Goal: Task Accomplishment & Management: Complete application form

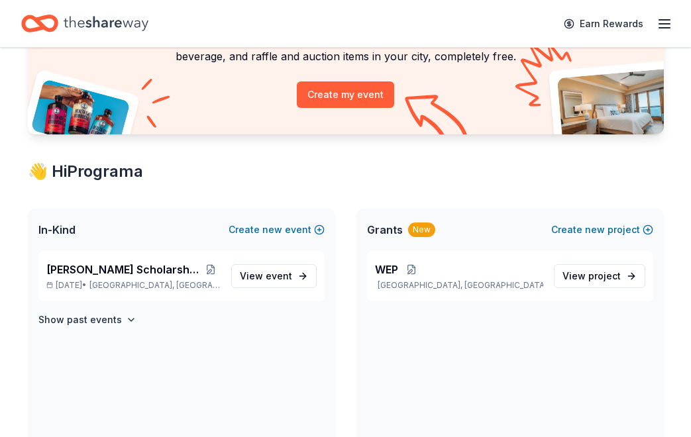
scroll to position [133, 0]
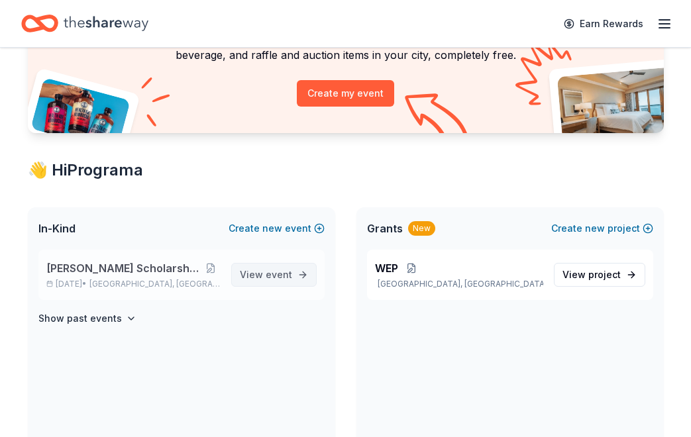
click at [283, 284] on link "View event" at bounding box center [273, 275] width 85 height 24
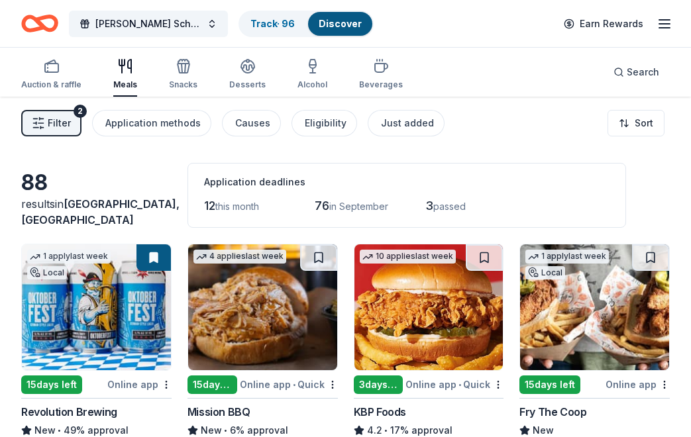
click at [58, 115] on span "Filter" at bounding box center [59, 123] width 23 height 16
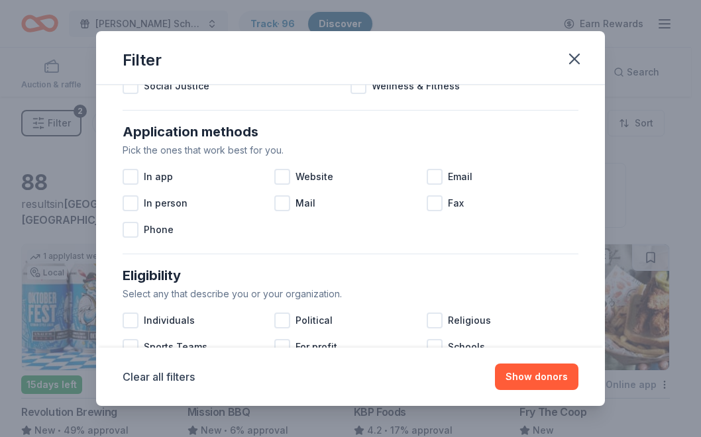
scroll to position [210, 0]
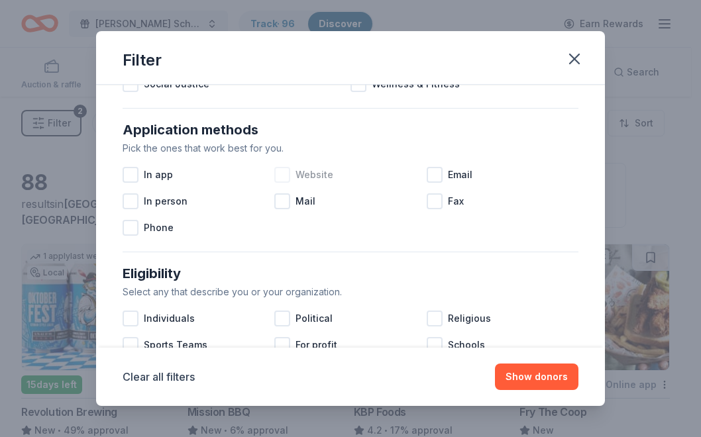
click at [280, 178] on div at bounding box center [282, 175] width 16 height 16
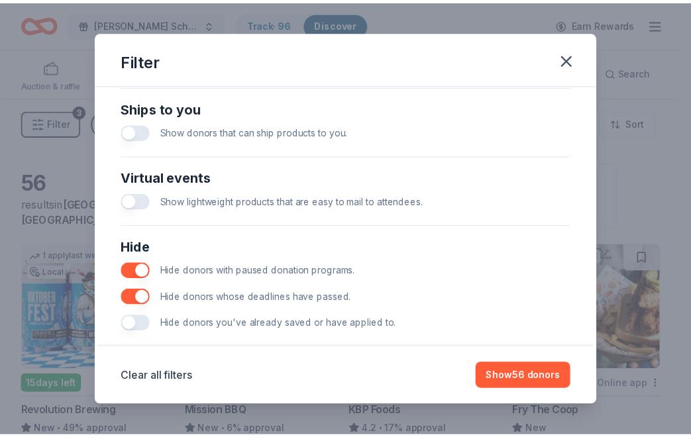
scroll to position [611, 0]
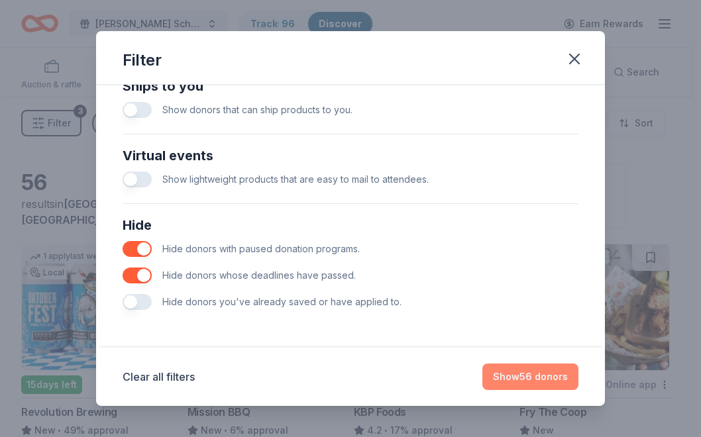
click at [532, 378] on button "Show 56 donors" at bounding box center [530, 377] width 96 height 27
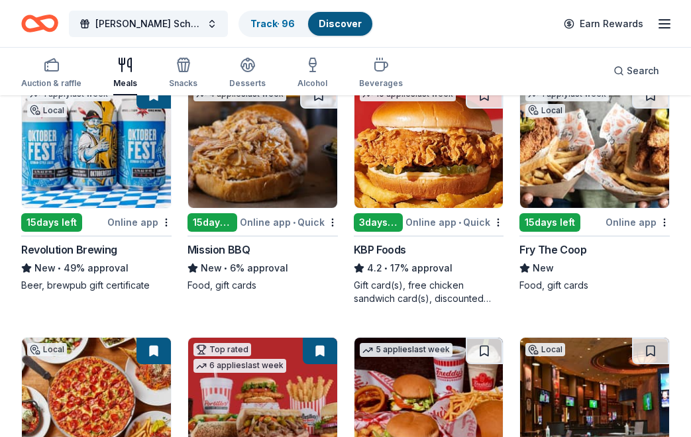
scroll to position [163, 0]
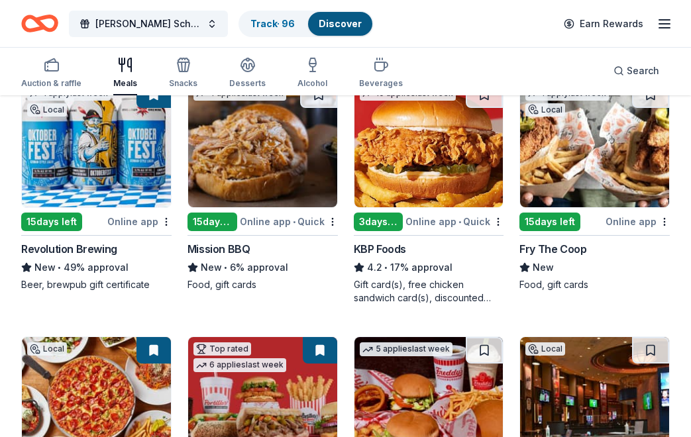
click at [294, 178] on img at bounding box center [262, 144] width 149 height 126
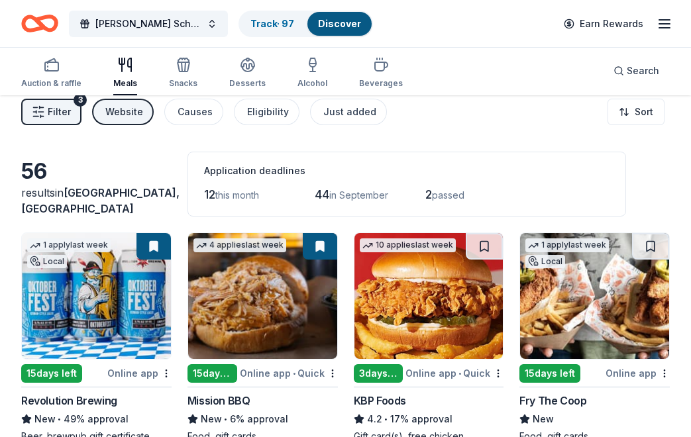
scroll to position [0, 0]
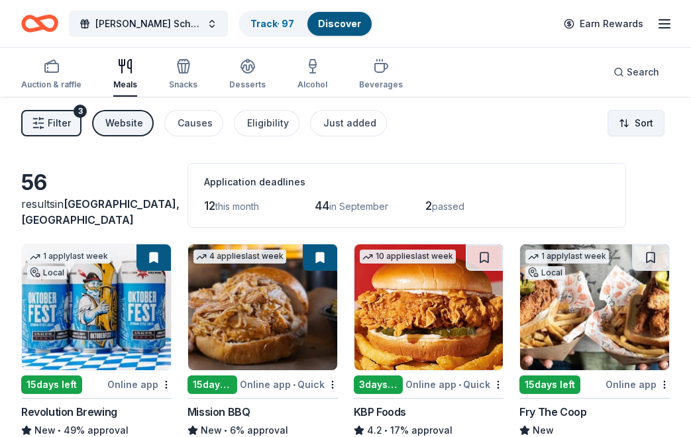
click at [639, 123] on html "Betty Jane Boyd Scholarship Fundraiser Track · 97 Discover Earn Rewards Auction…" at bounding box center [345, 218] width 691 height 437
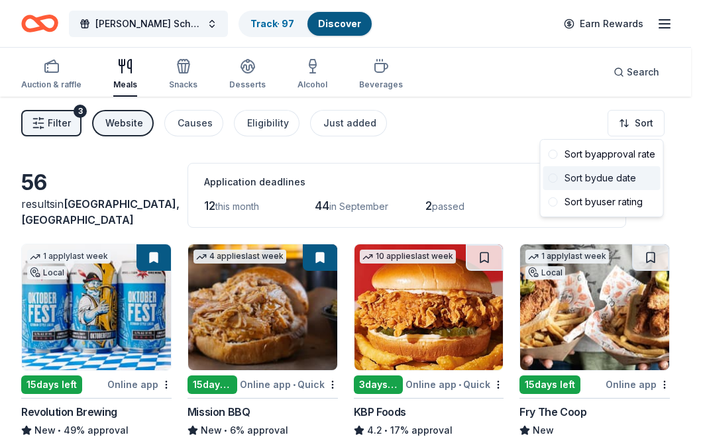
click at [600, 174] on div "Sort by due date" at bounding box center [601, 178] width 117 height 24
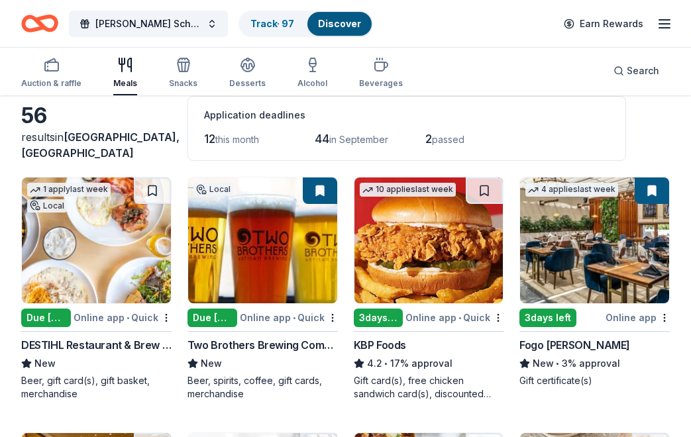
scroll to position [68, 0]
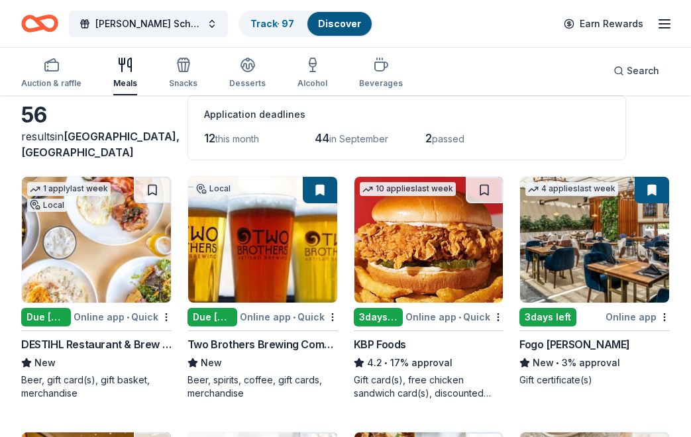
click at [59, 312] on div "Due [DATE]" at bounding box center [46, 317] width 50 height 19
click at [274, 20] on link "Track · 97" at bounding box center [272, 23] width 44 height 11
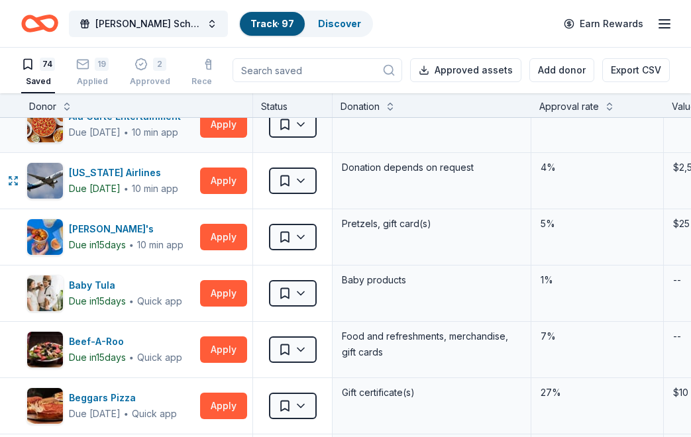
scroll to position [75, 0]
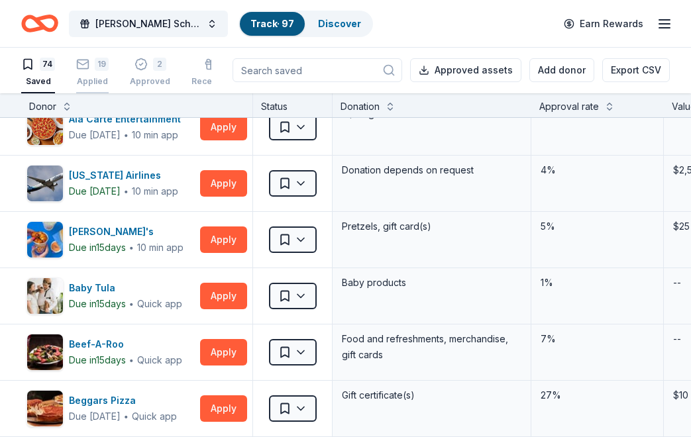
click at [89, 66] on div "19" at bounding box center [92, 64] width 32 height 13
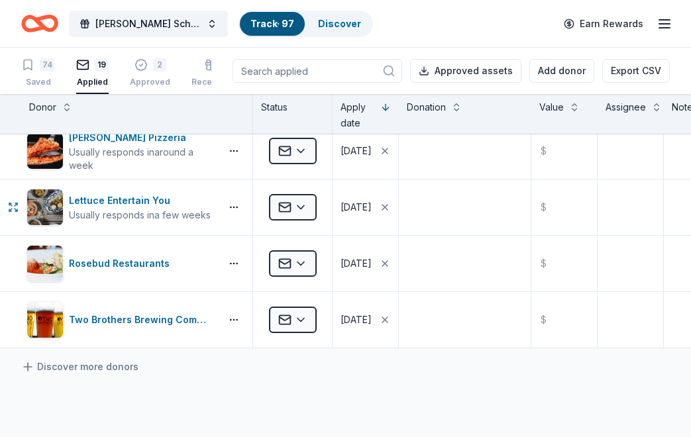
scroll to position [857, 0]
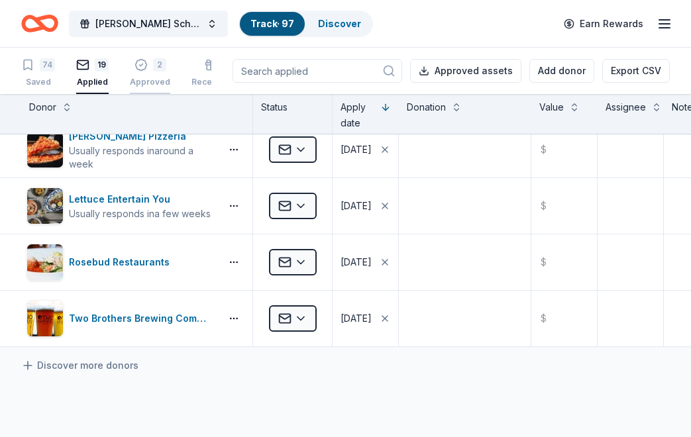
click at [152, 71] on div "2" at bounding box center [150, 64] width 40 height 13
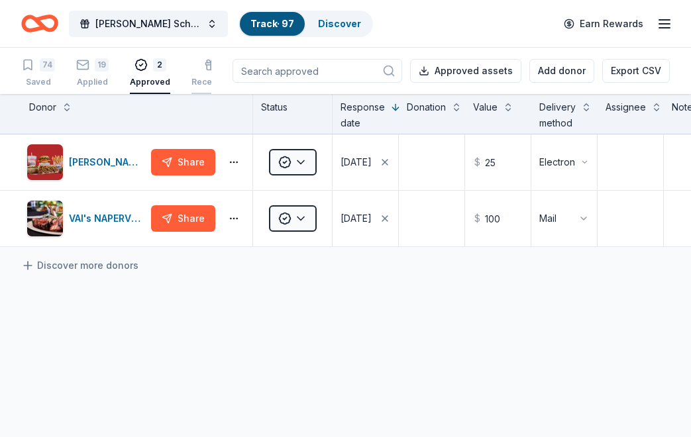
click at [212, 66] on icon "button" at bounding box center [210, 64] width 13 height 13
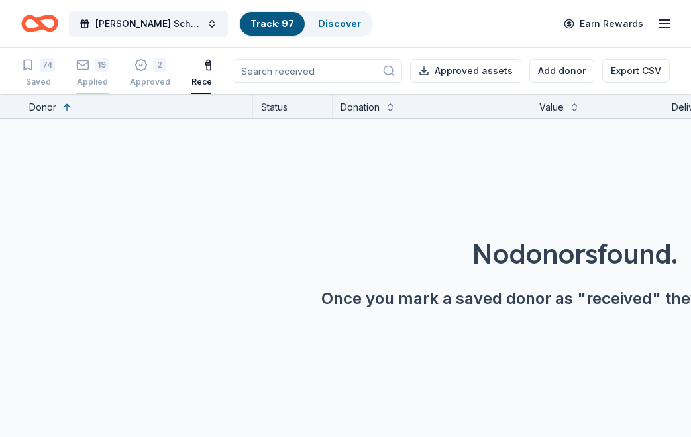
click at [95, 66] on div "19" at bounding box center [102, 64] width 14 height 13
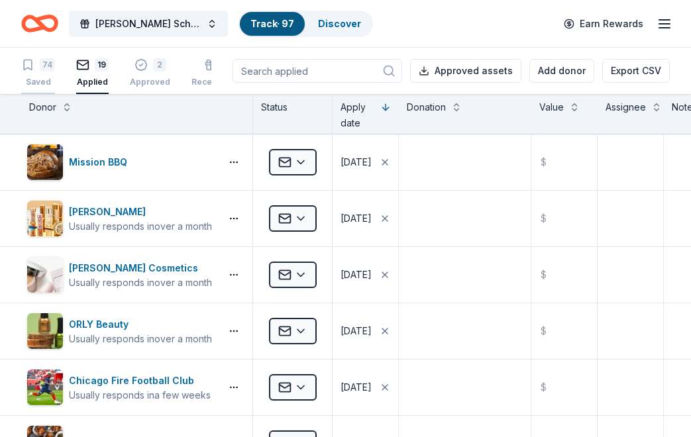
click at [36, 74] on div "74 Saved" at bounding box center [38, 72] width 34 height 29
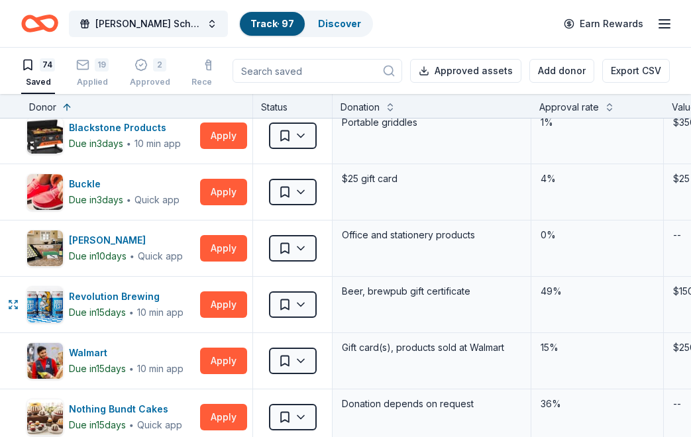
scroll to position [294, 0]
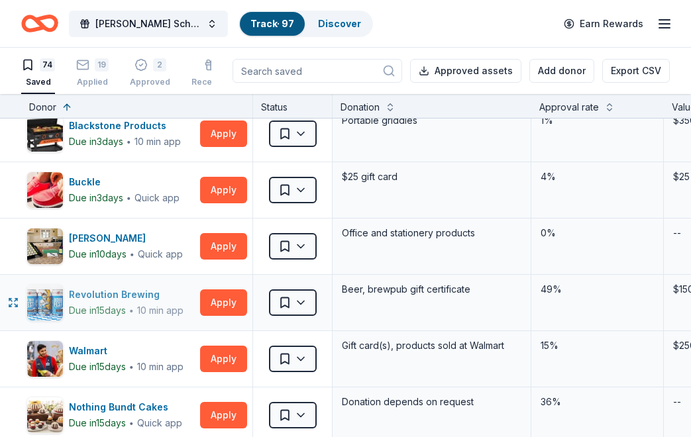
click at [94, 297] on div "Revolution Brewing" at bounding box center [126, 295] width 115 height 16
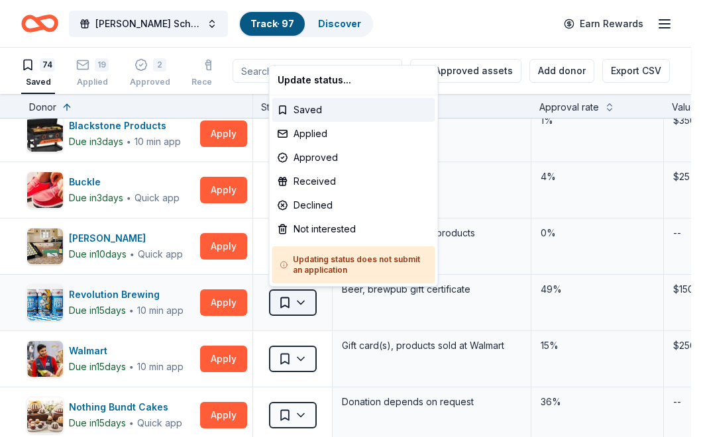
click at [290, 302] on html "Betty Jane Boyd Scholarship Fundraiser Track · 97 Discover Earn Rewards 74 Save…" at bounding box center [350, 218] width 701 height 437
click at [319, 128] on div "Applied" at bounding box center [353, 134] width 163 height 24
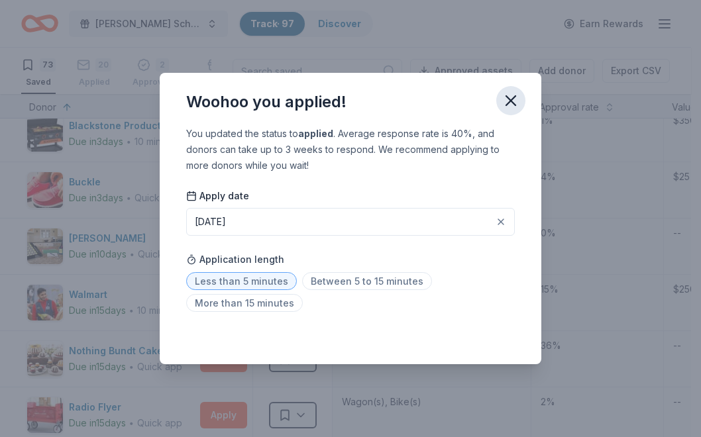
click at [513, 99] on icon "button" at bounding box center [510, 100] width 9 height 9
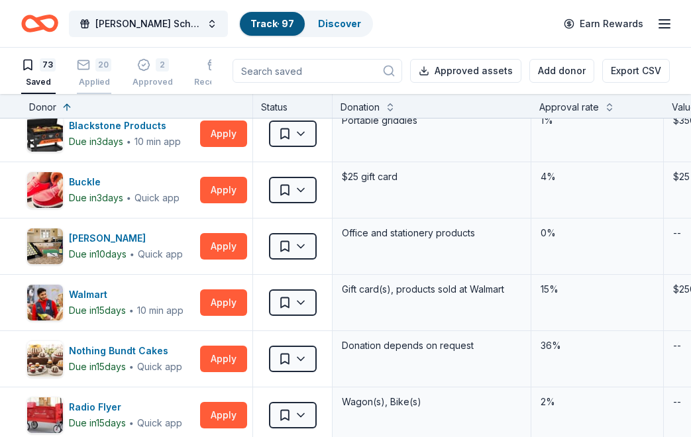
click at [90, 61] on div "20" at bounding box center [94, 57] width 34 height 13
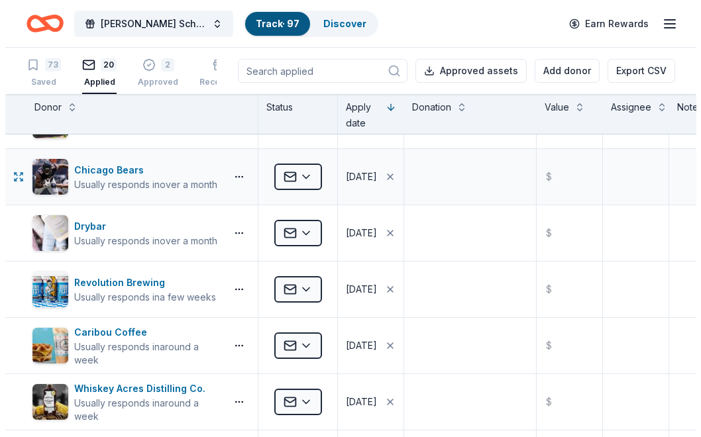
scroll to position [381, 0]
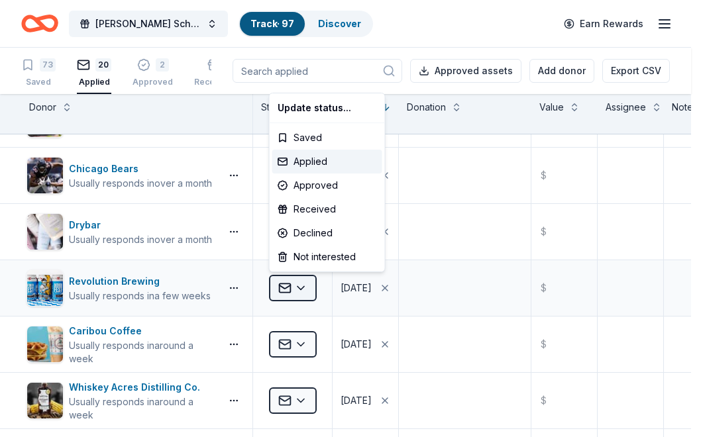
click at [305, 284] on html "Betty Jane Boyd Scholarship Fundraiser Track · 97 Discover Earn Rewards 73 Save…" at bounding box center [350, 218] width 701 height 437
click at [332, 206] on div "Received" at bounding box center [327, 209] width 110 height 24
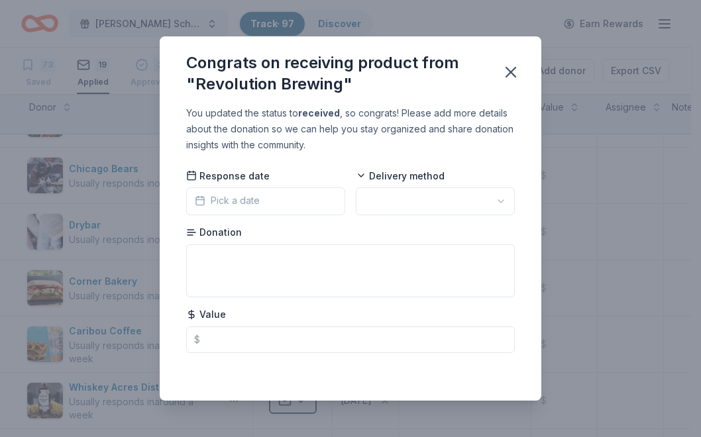
click at [310, 204] on button "Pick a date" at bounding box center [265, 201] width 159 height 28
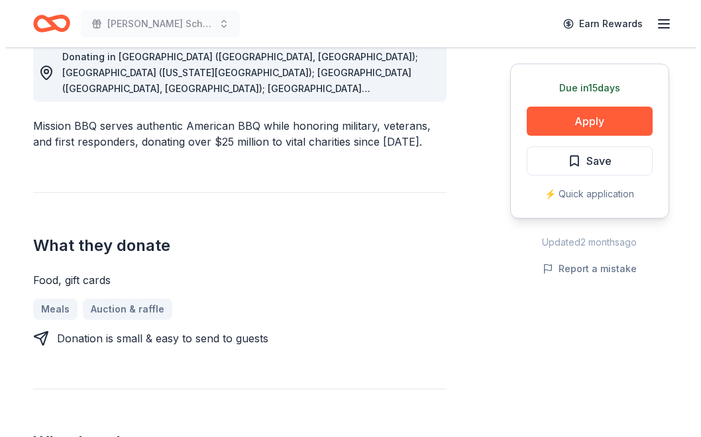
scroll to position [393, 0]
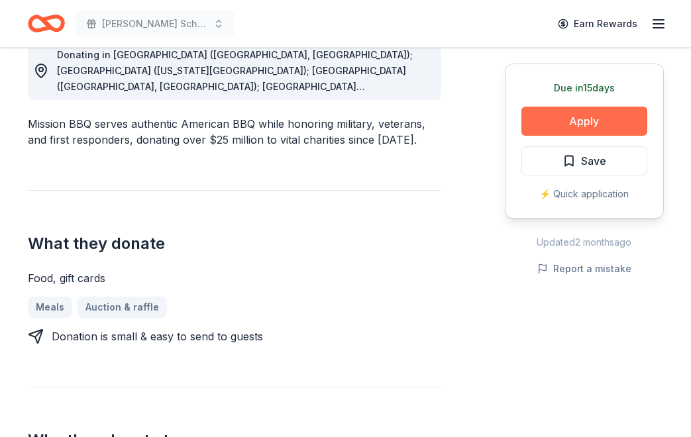
click at [595, 121] on button "Apply" at bounding box center [584, 121] width 126 height 29
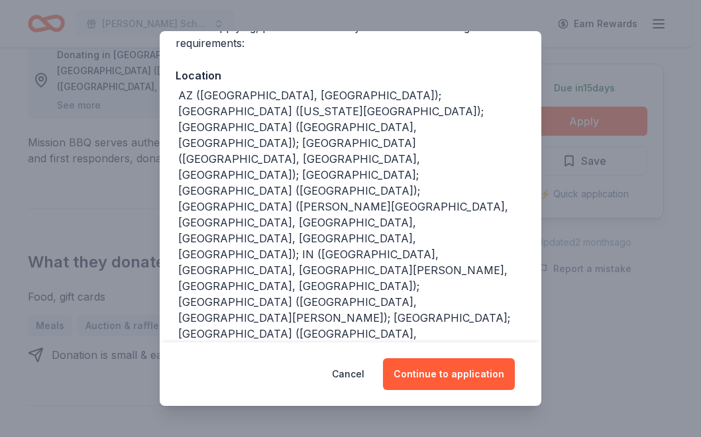
scroll to position [198, 0]
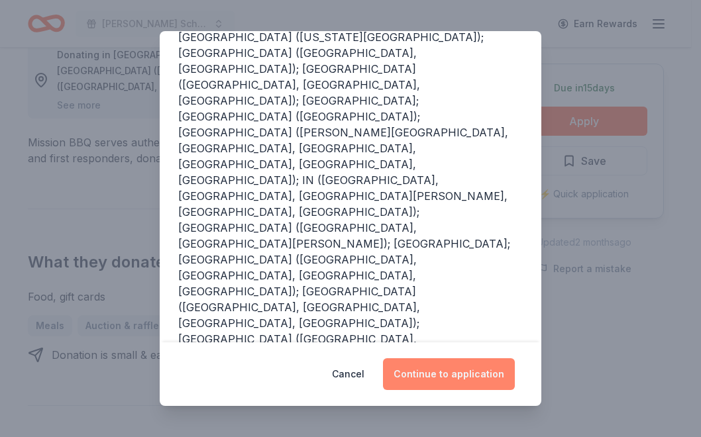
click at [452, 382] on button "Continue to application" at bounding box center [449, 374] width 132 height 32
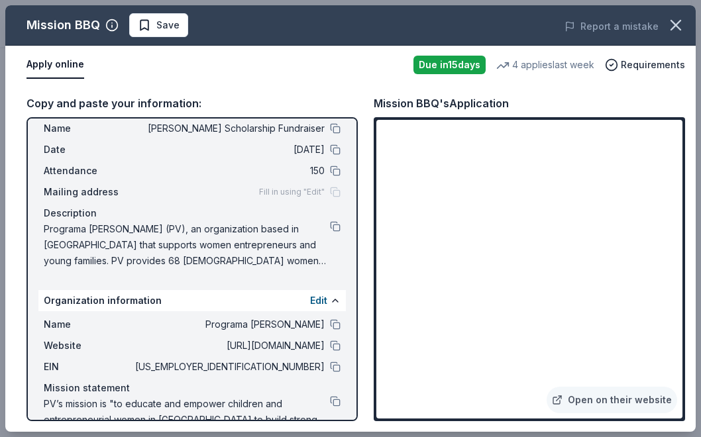
scroll to position [75, 0]
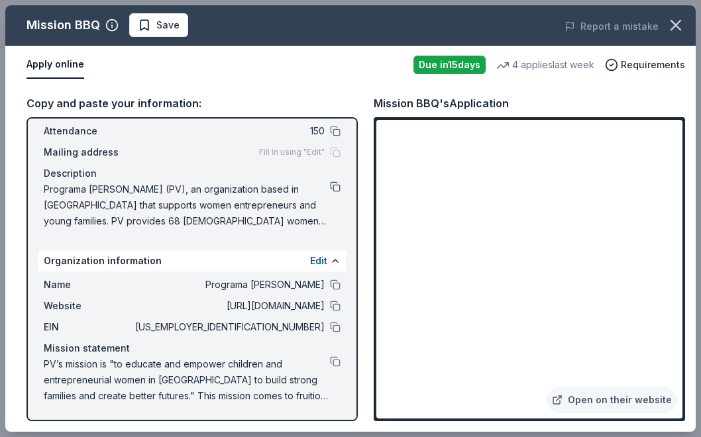
click at [330, 187] on button at bounding box center [335, 187] width 11 height 11
click at [170, 25] on span "Save" at bounding box center [167, 25] width 23 height 16
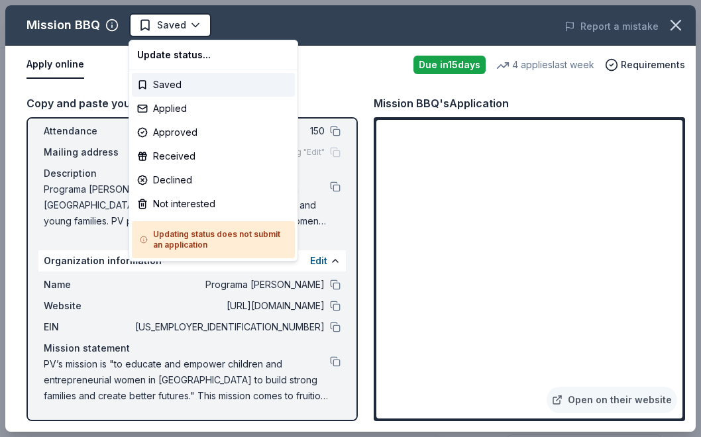
scroll to position [0, 0]
click at [178, 106] on div "Applied" at bounding box center [213, 109] width 163 height 24
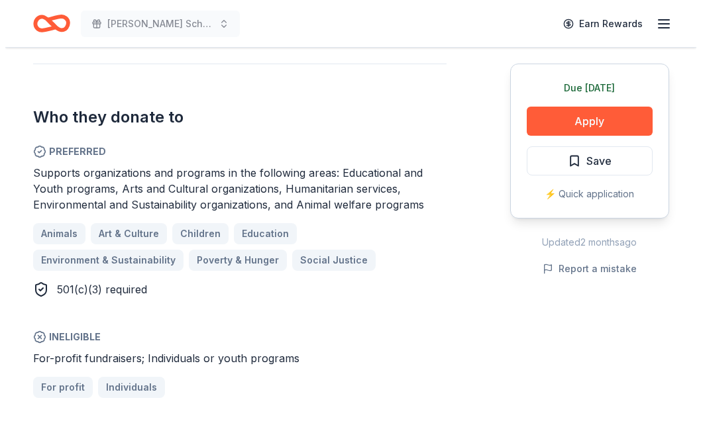
scroll to position [794, 0]
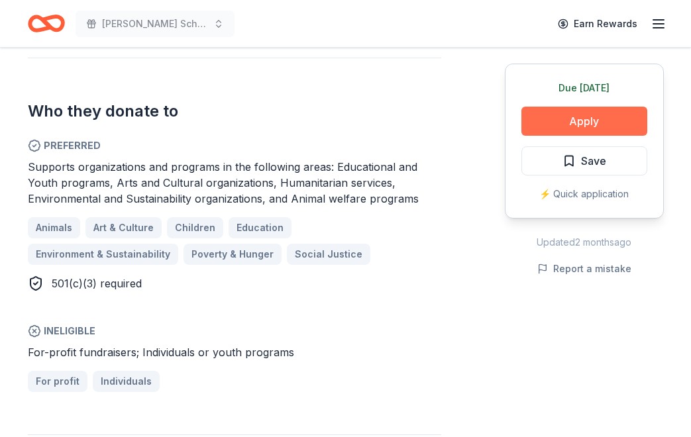
click at [586, 123] on button "Apply" at bounding box center [584, 121] width 126 height 29
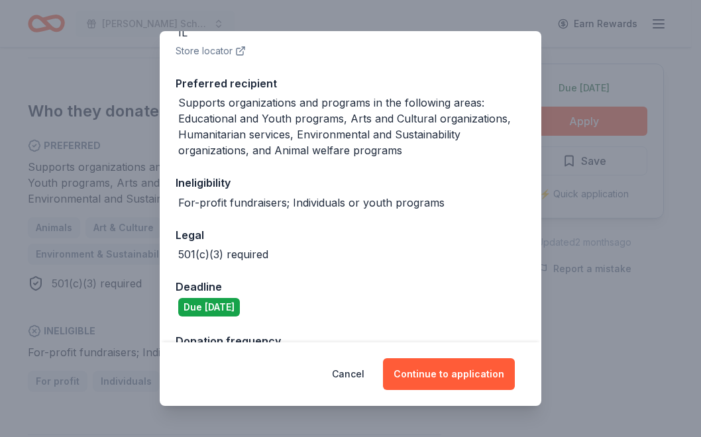
scroll to position [229, 0]
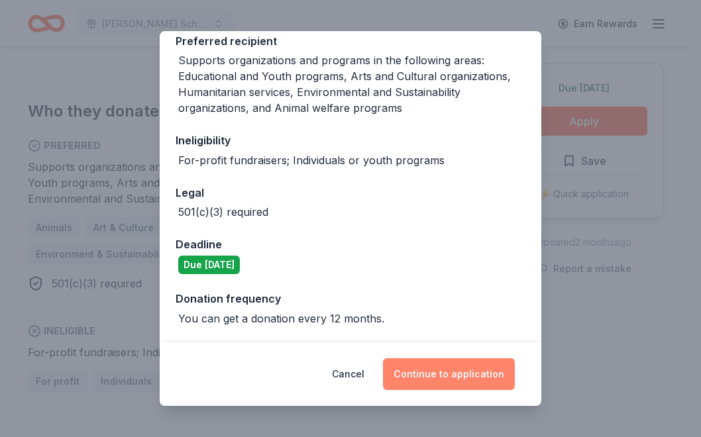
click at [443, 371] on button "Continue to application" at bounding box center [449, 374] width 132 height 32
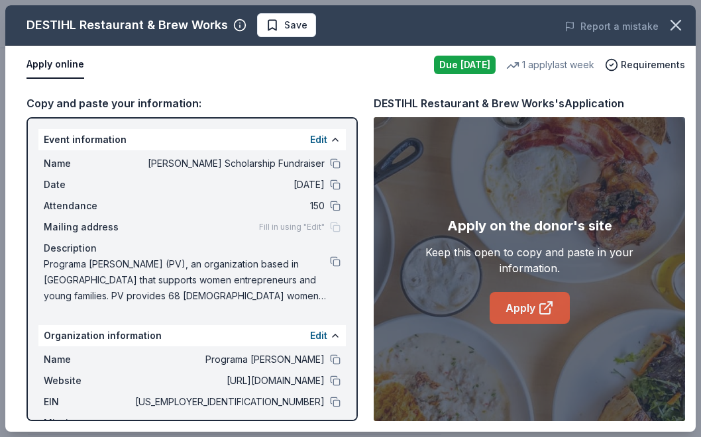
click at [519, 301] on link "Apply" at bounding box center [530, 308] width 80 height 32
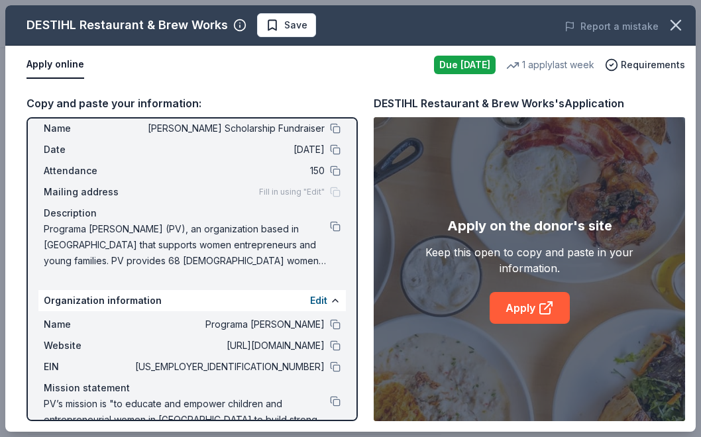
scroll to position [31, 0]
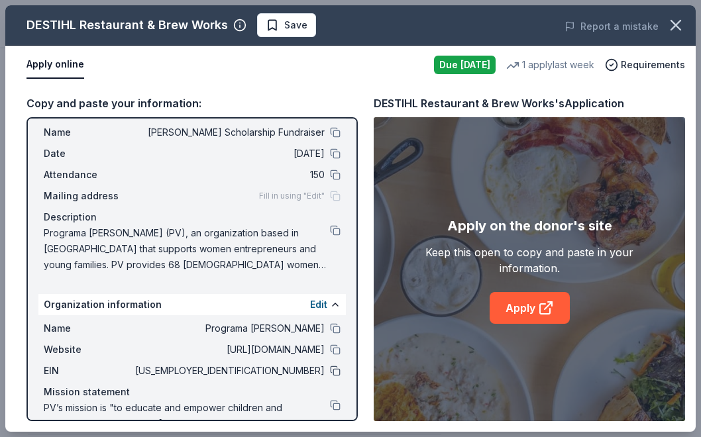
click at [330, 371] on button at bounding box center [335, 371] width 11 height 11
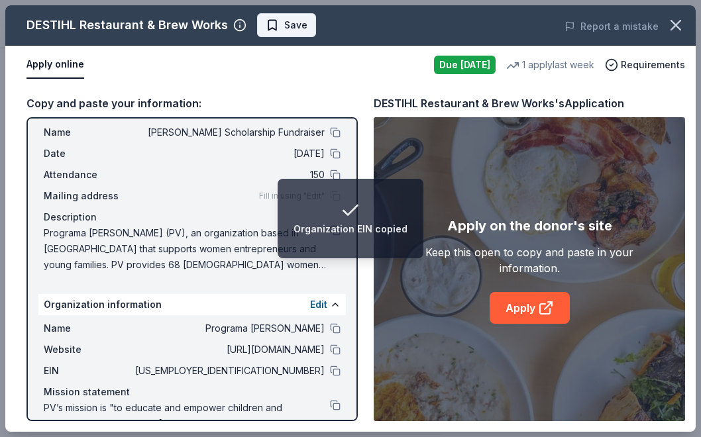
click at [297, 28] on span "Save" at bounding box center [295, 25] width 23 height 16
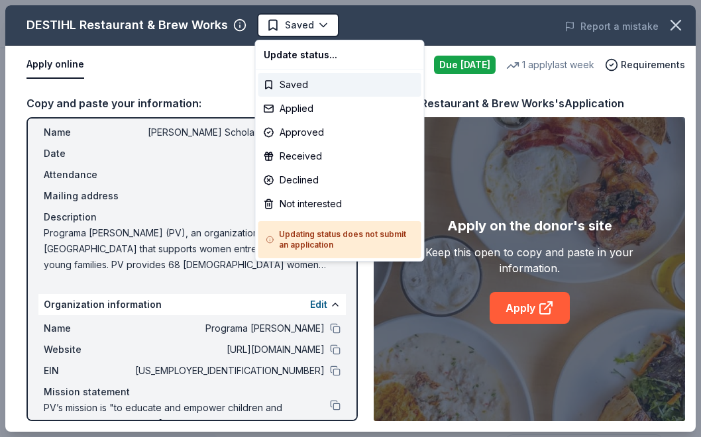
scroll to position [0, 0]
click at [305, 105] on div "Applied" at bounding box center [339, 109] width 163 height 24
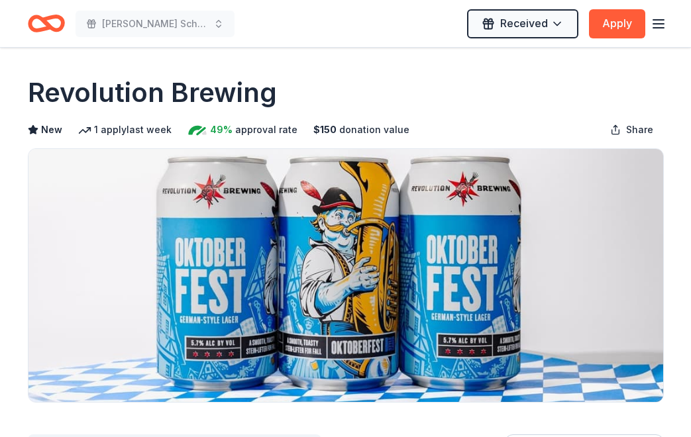
click at [46, 28] on icon "Home" at bounding box center [40, 23] width 21 height 13
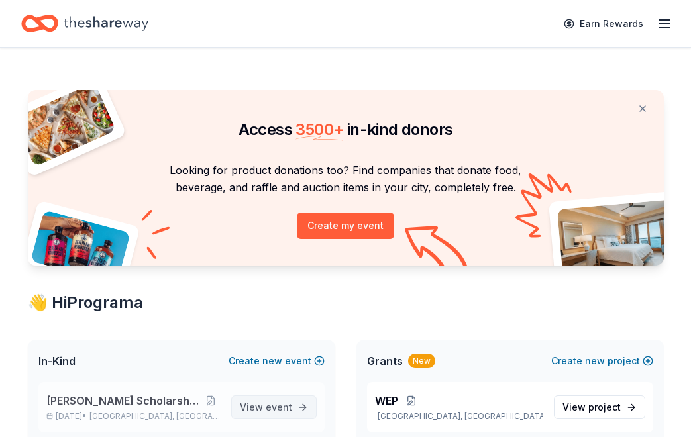
click at [286, 404] on span "event" at bounding box center [279, 407] width 27 height 11
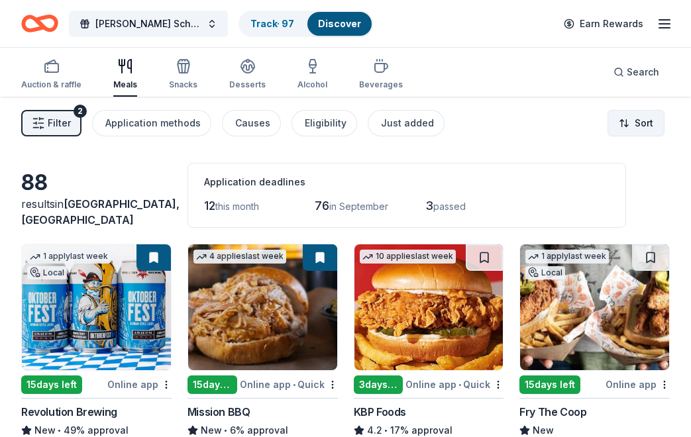
click at [633, 121] on html "7% [PERSON_NAME] Scholarship Fundraiser Track · 97 Discover Earn Rewards Auctio…" at bounding box center [345, 218] width 691 height 437
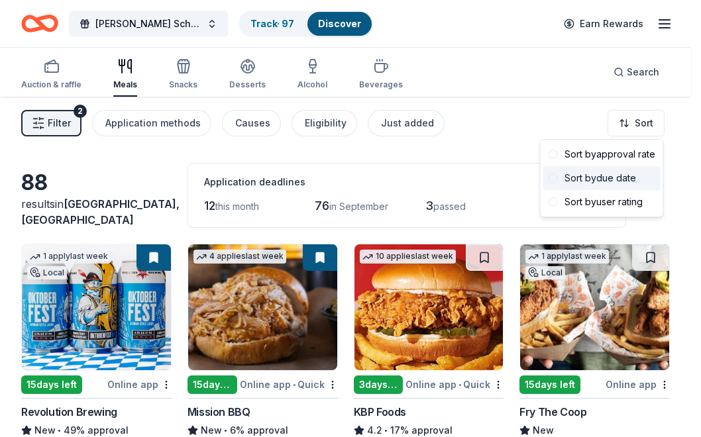
click at [591, 174] on div "Sort by due date" at bounding box center [601, 178] width 117 height 24
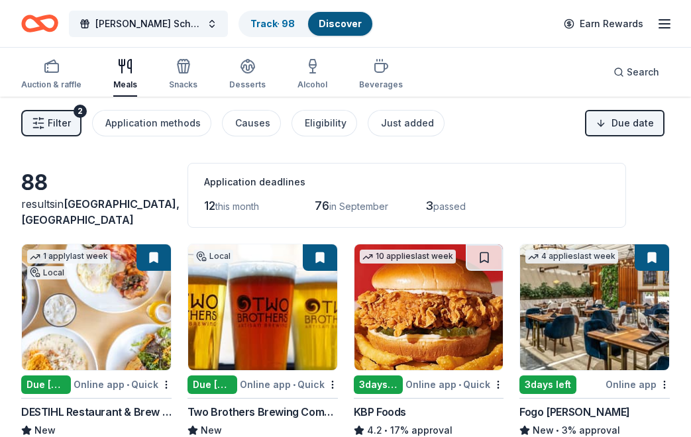
click at [57, 117] on span "Filter" at bounding box center [59, 123] width 23 height 16
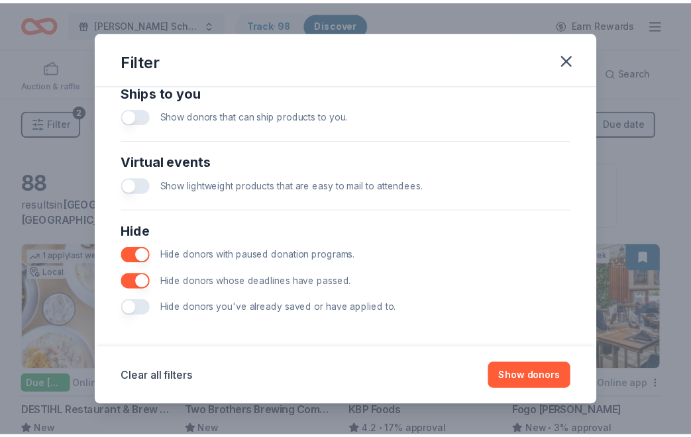
scroll to position [611, 0]
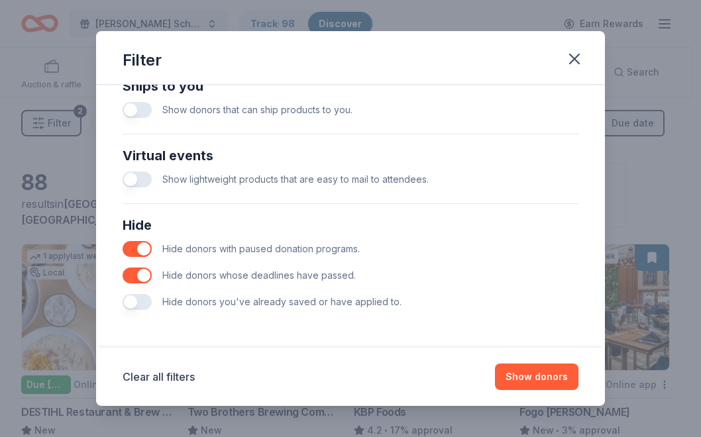
click at [137, 304] on button "button" at bounding box center [137, 302] width 29 height 16
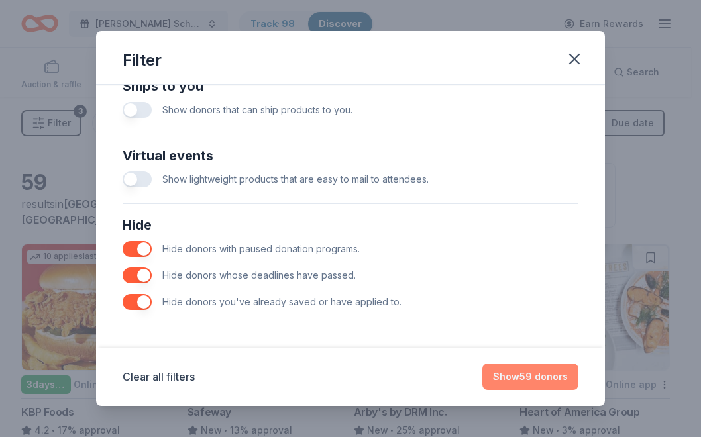
click at [531, 369] on button "Show 59 donors" at bounding box center [530, 377] width 96 height 27
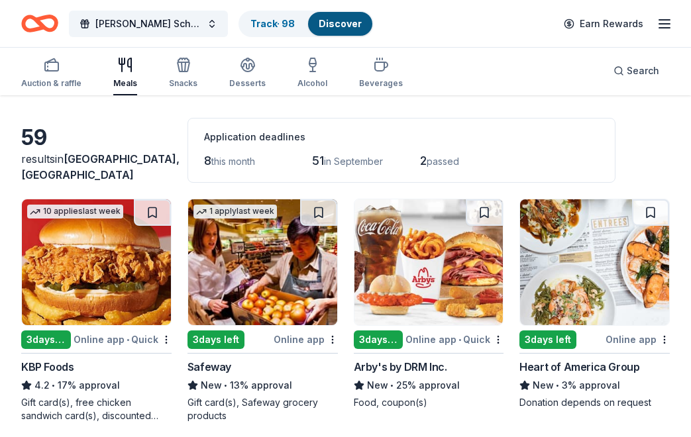
scroll to position [70, 0]
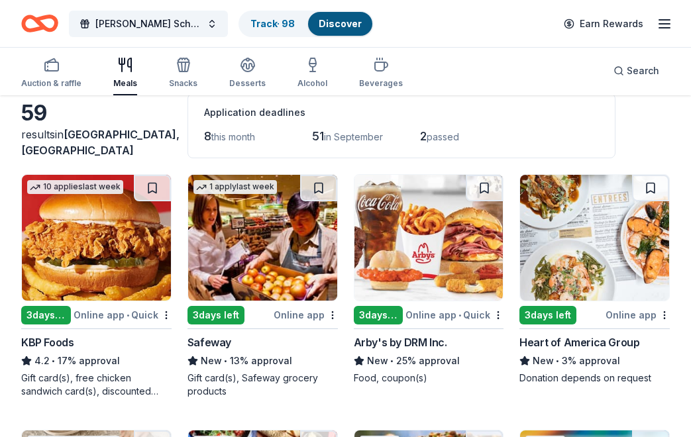
click at [97, 231] on img at bounding box center [96, 238] width 149 height 126
click at [250, 244] on img at bounding box center [262, 238] width 149 height 126
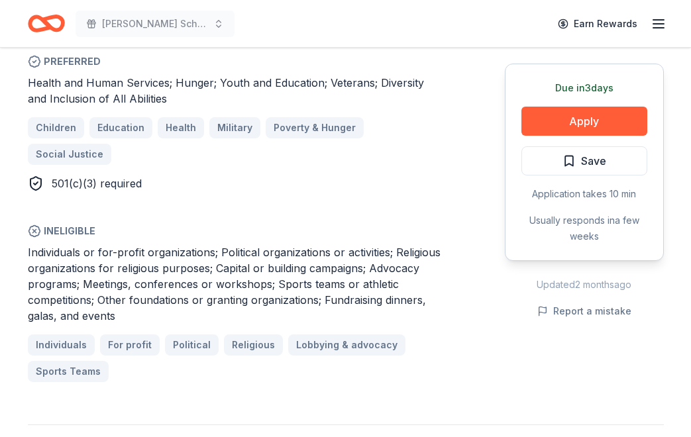
scroll to position [824, 0]
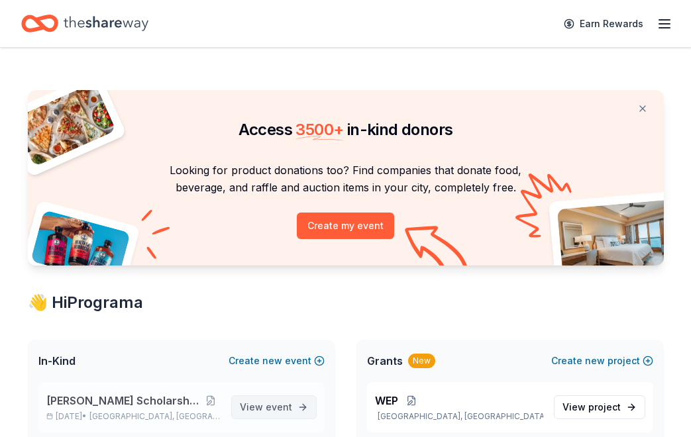
click at [277, 405] on span "event" at bounding box center [279, 407] width 27 height 11
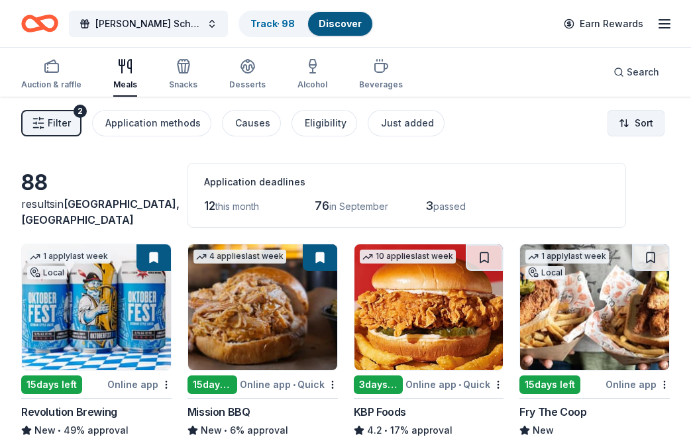
click at [653, 118] on html "Betty Jane Boyd Scholarship Fundraiser Track · 98 Discover Earn Rewards Auction…" at bounding box center [345, 218] width 691 height 437
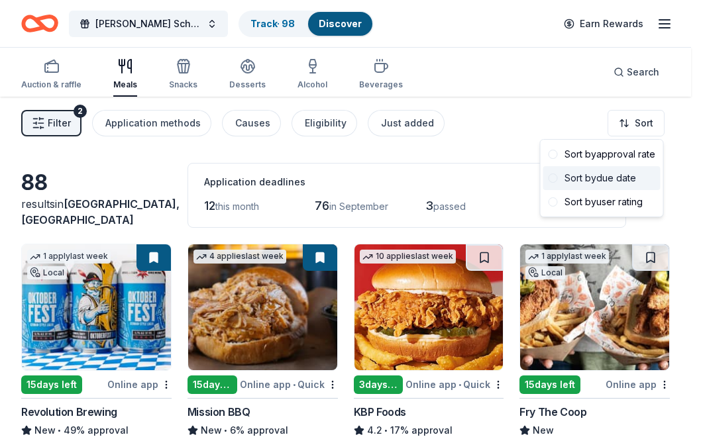
click at [593, 173] on div "Sort by due date" at bounding box center [601, 178] width 117 height 24
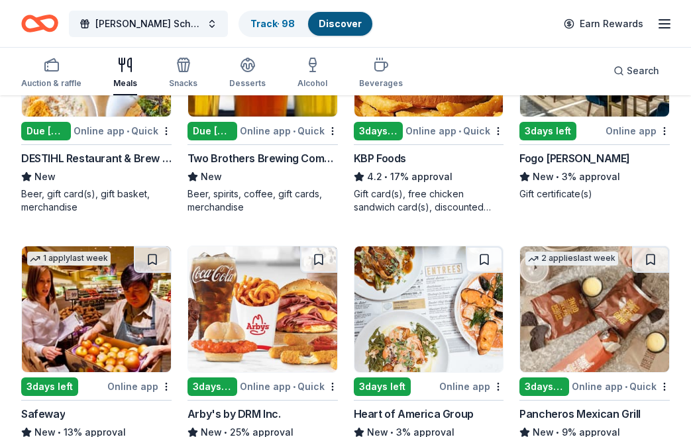
scroll to position [338, 0]
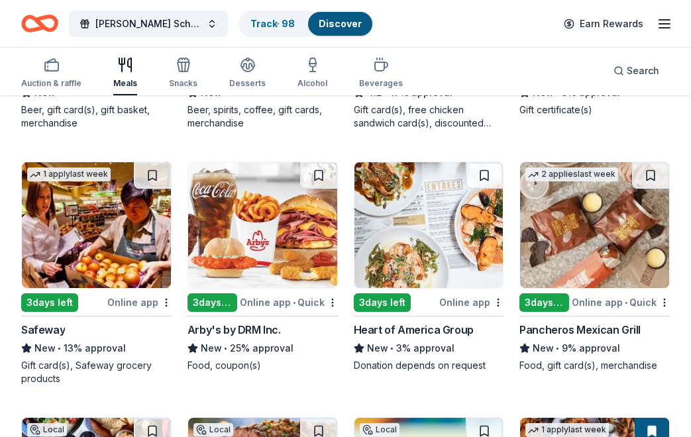
click at [281, 233] on img at bounding box center [262, 225] width 149 height 126
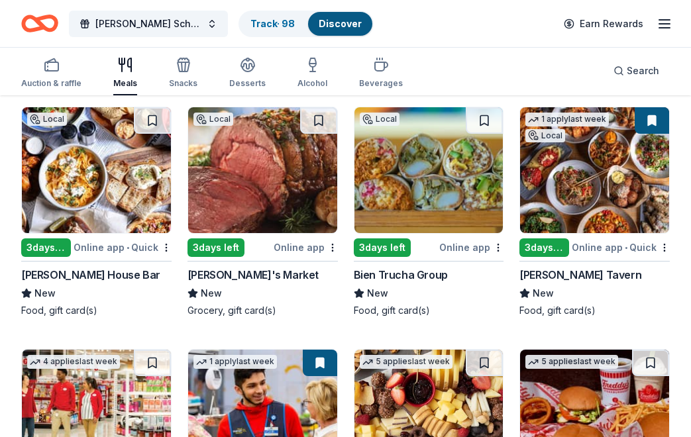
scroll to position [649, 0]
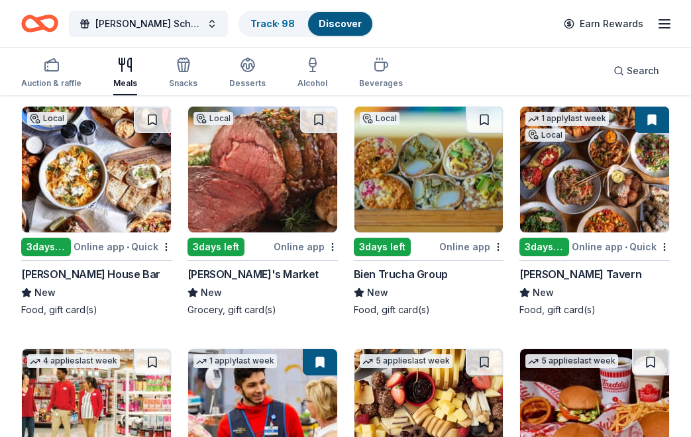
click at [115, 194] on img at bounding box center [96, 170] width 149 height 126
click at [275, 184] on img at bounding box center [262, 170] width 149 height 126
click at [441, 166] on img at bounding box center [428, 170] width 149 height 126
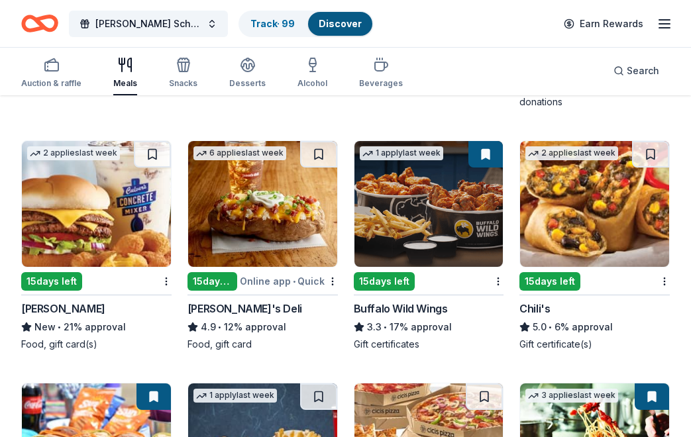
scroll to position [1371, 0]
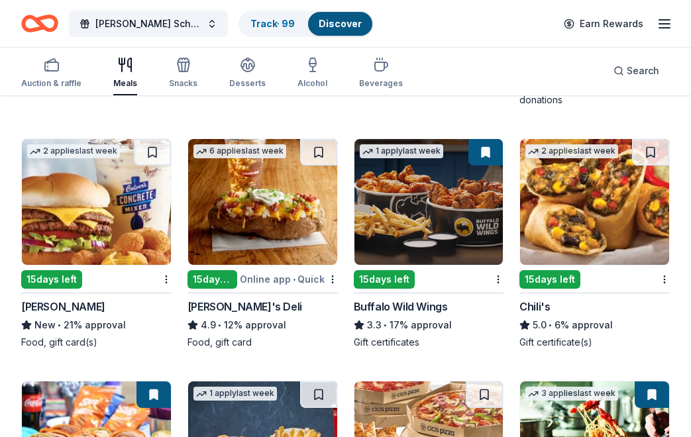
click at [433, 213] on img at bounding box center [428, 202] width 149 height 126
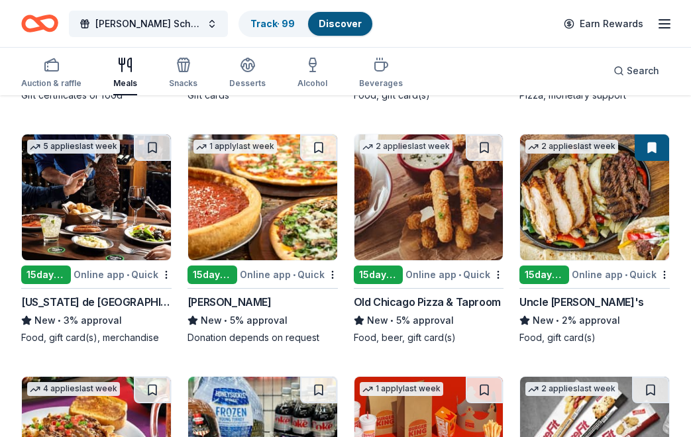
scroll to position [2107, 0]
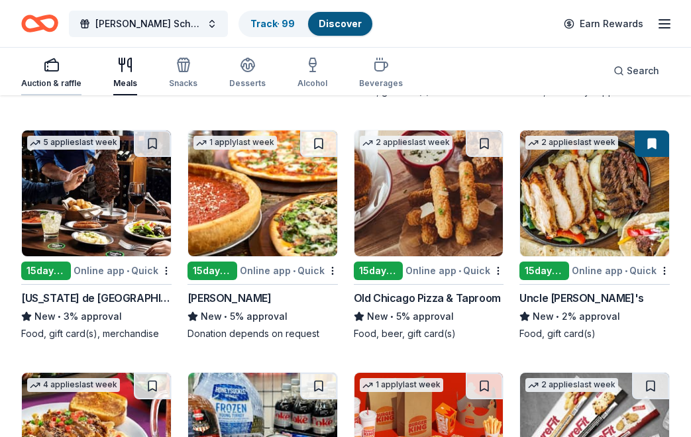
click at [45, 67] on rect "button" at bounding box center [51, 66] width 13 height 9
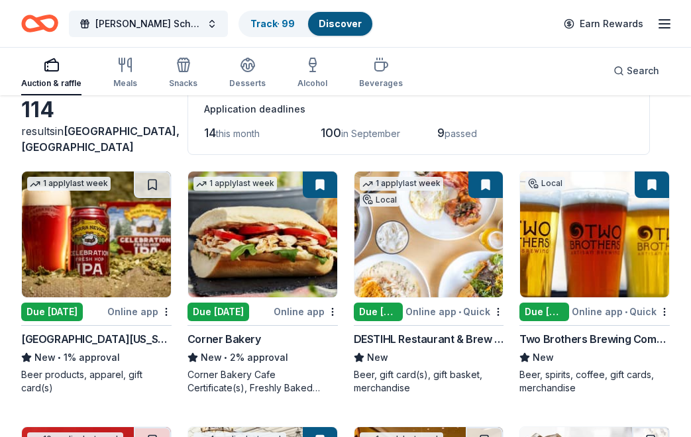
scroll to position [83, 0]
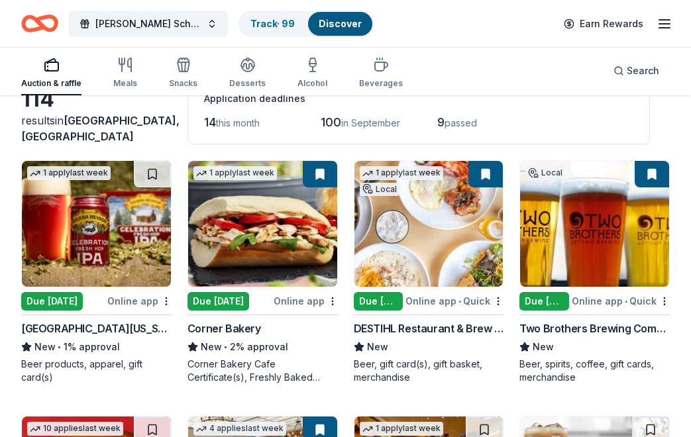
click at [117, 200] on img at bounding box center [96, 224] width 149 height 126
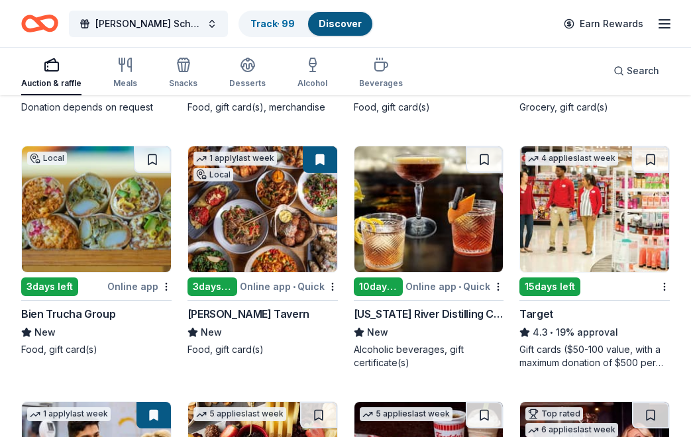
scroll to position [849, 0]
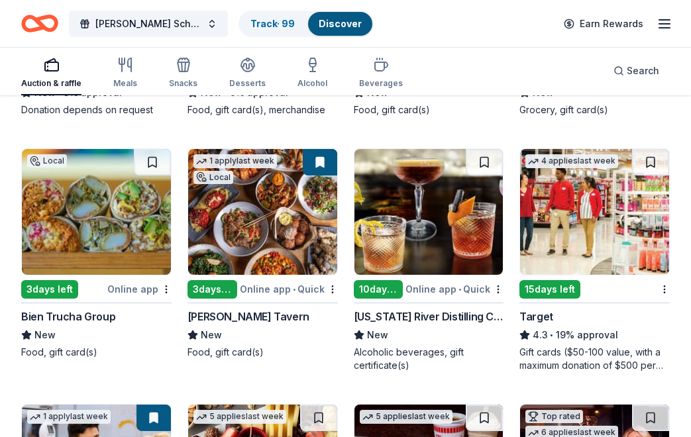
click at [438, 203] on img at bounding box center [428, 212] width 149 height 126
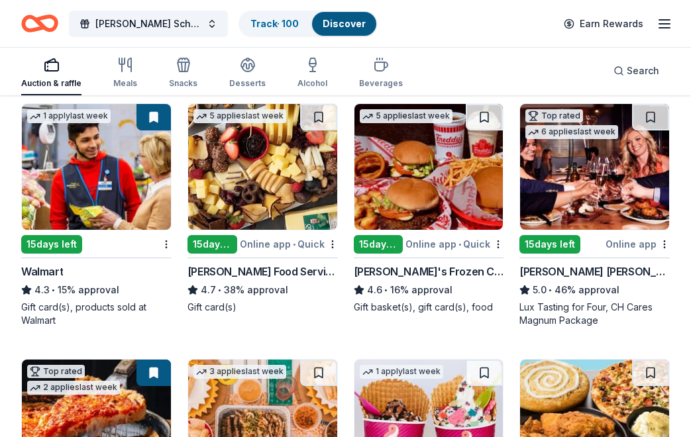
scroll to position [1147, 0]
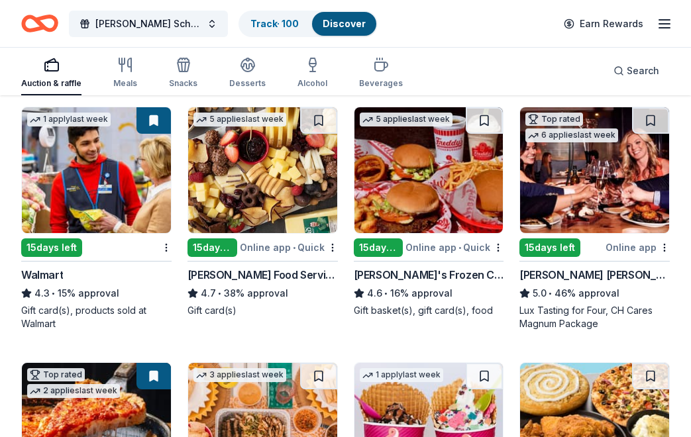
click at [582, 170] on img at bounding box center [594, 170] width 149 height 126
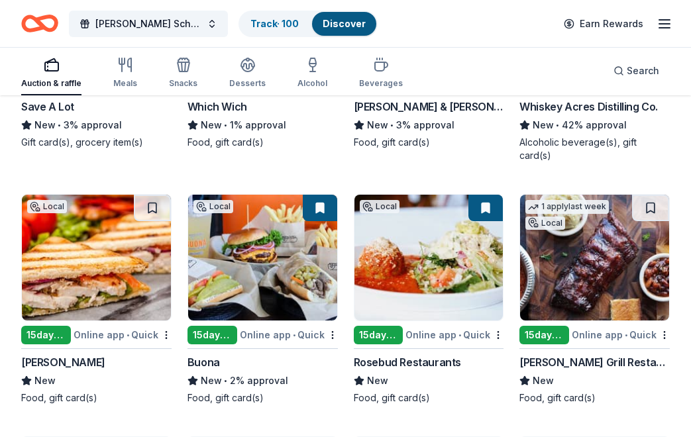
scroll to position [4599, 0]
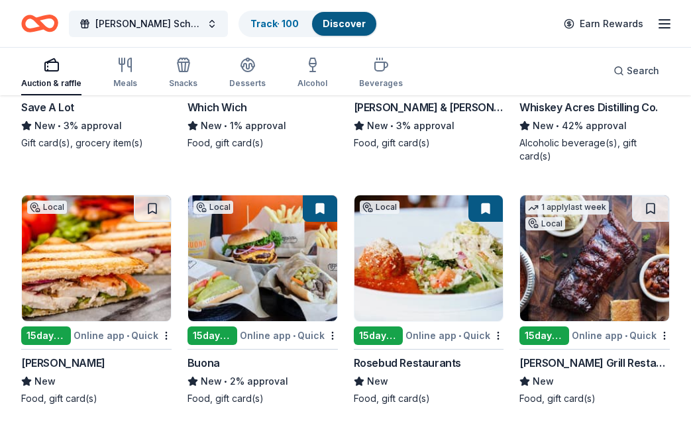
click at [596, 255] on img at bounding box center [594, 258] width 149 height 126
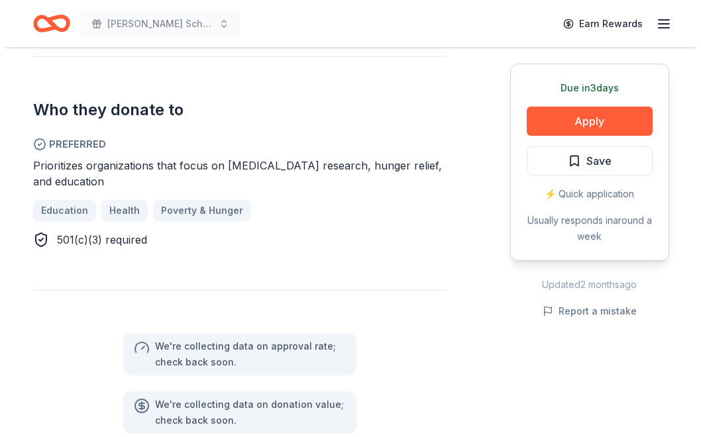
scroll to position [712, 0]
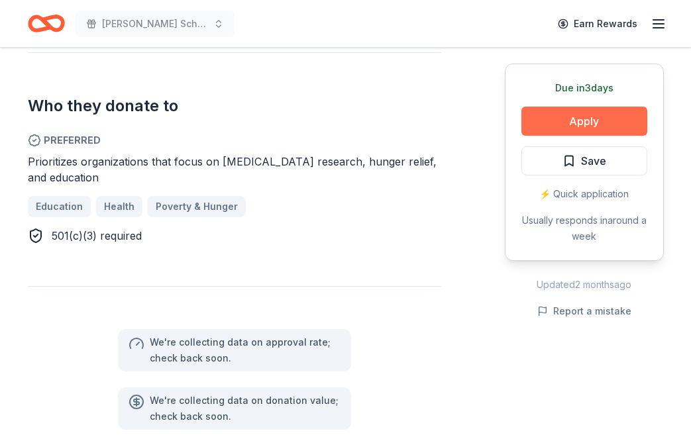
click at [583, 121] on button "Apply" at bounding box center [584, 121] width 126 height 29
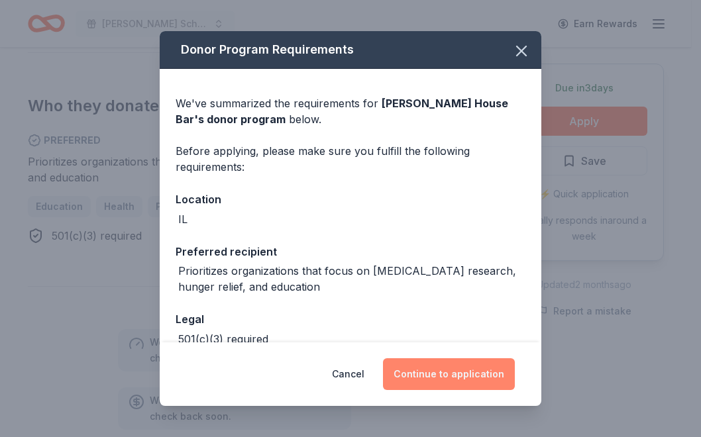
click at [440, 372] on button "Continue to application" at bounding box center [449, 374] width 132 height 32
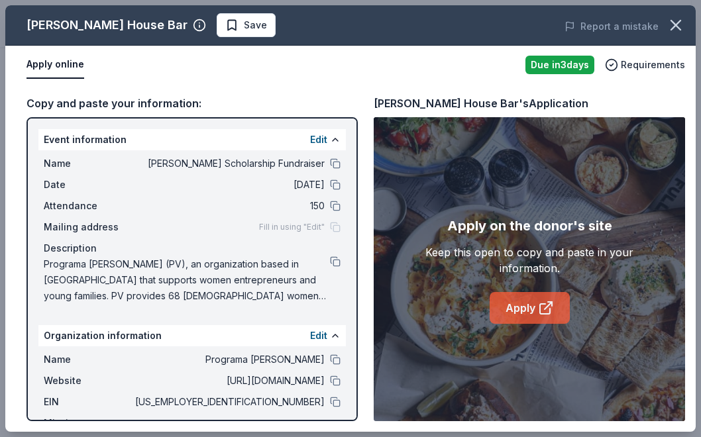
click at [523, 309] on link "Apply" at bounding box center [530, 308] width 80 height 32
click at [330, 406] on button at bounding box center [335, 402] width 11 height 11
click at [523, 306] on link "Apply" at bounding box center [530, 308] width 80 height 32
click at [225, 22] on span "Save" at bounding box center [246, 25] width 42 height 16
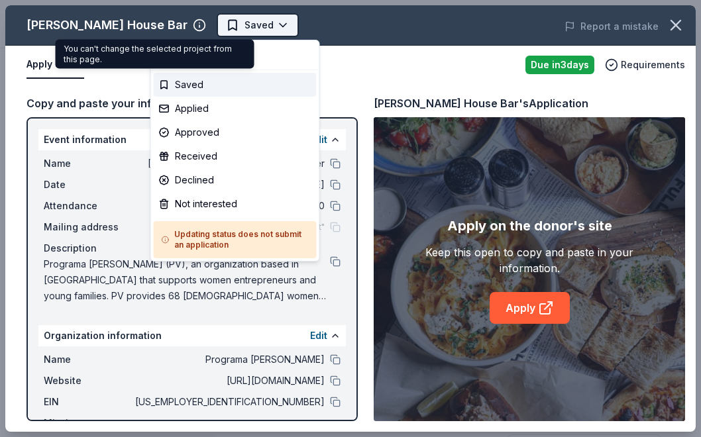
scroll to position [0, 0]
click at [185, 23] on body "[PERSON_NAME] Scholarship Fundraiser Saved Apply Due [DATE] Share [PERSON_NAME]…" at bounding box center [345, 218] width 691 height 437
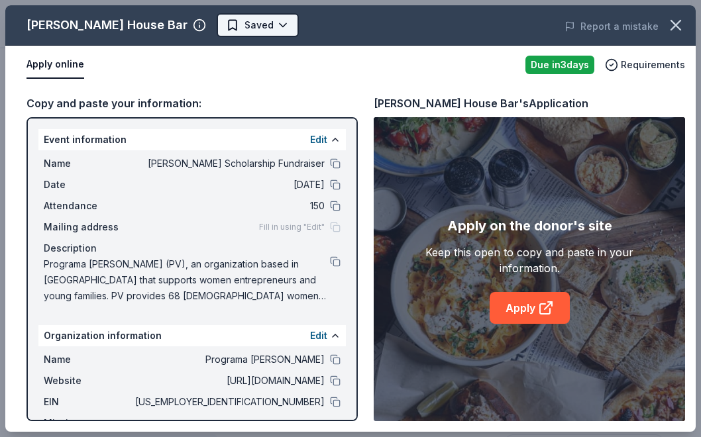
click at [185, 23] on body "Betty Jane Boyd Scholarship Fundraiser Saved Apply Due in 3 days Share Fuller H…" at bounding box center [345, 218] width 691 height 437
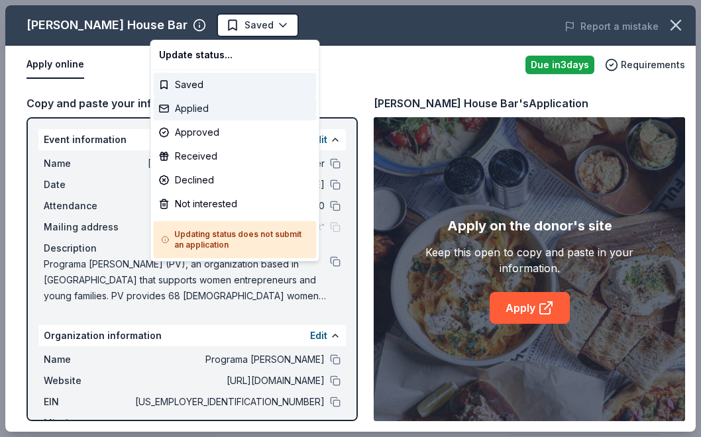
click at [207, 108] on div "Applied" at bounding box center [235, 109] width 163 height 24
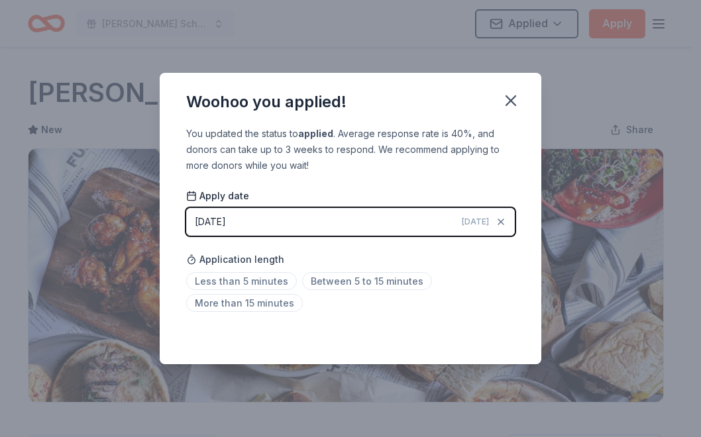
click at [315, 226] on button "08/23/2025 Today" at bounding box center [350, 222] width 329 height 28
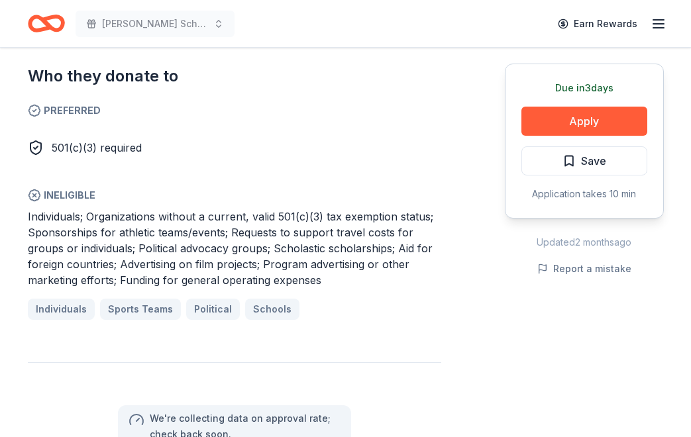
scroll to position [769, 0]
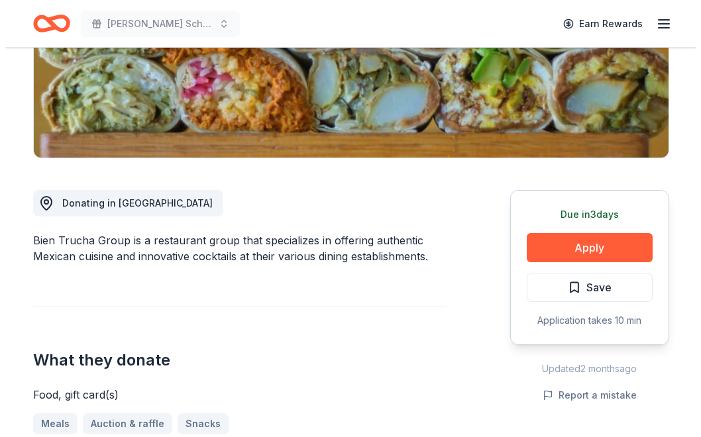
scroll to position [243, 0]
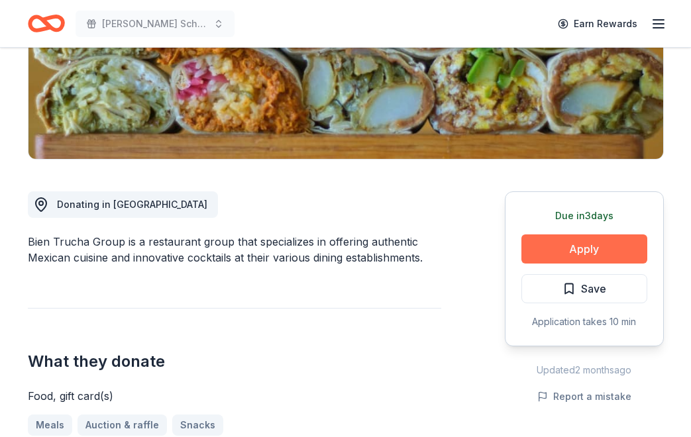
click at [588, 252] on button "Apply" at bounding box center [584, 249] width 126 height 29
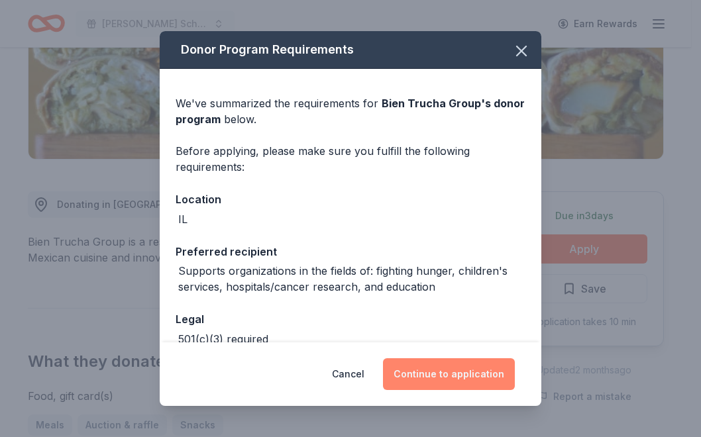
click at [457, 374] on button "Continue to application" at bounding box center [449, 374] width 132 height 32
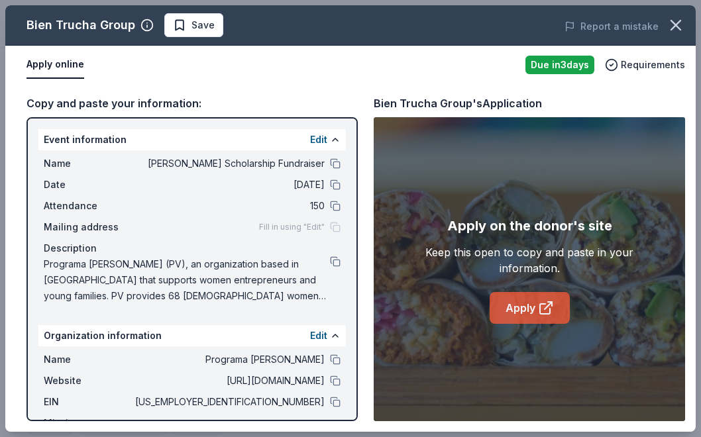
click at [526, 303] on link "Apply" at bounding box center [530, 308] width 80 height 32
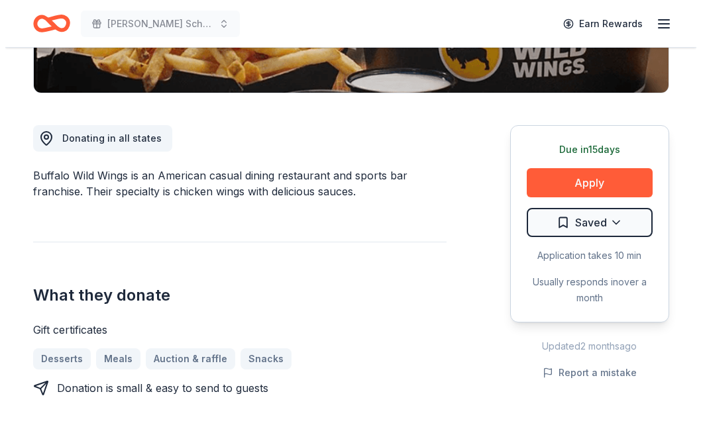
scroll to position [299, 0]
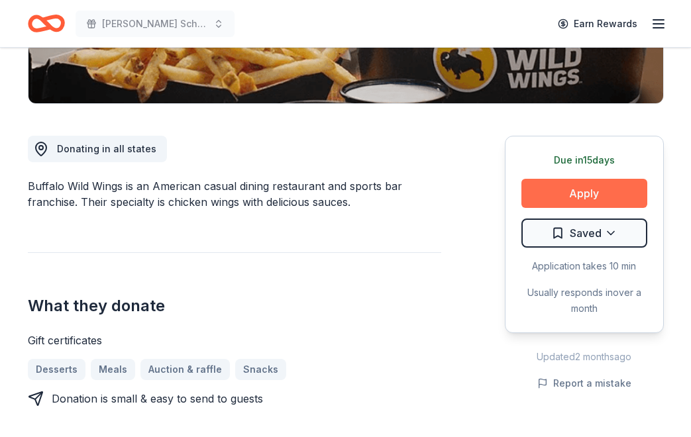
click at [585, 192] on button "Apply" at bounding box center [584, 193] width 126 height 29
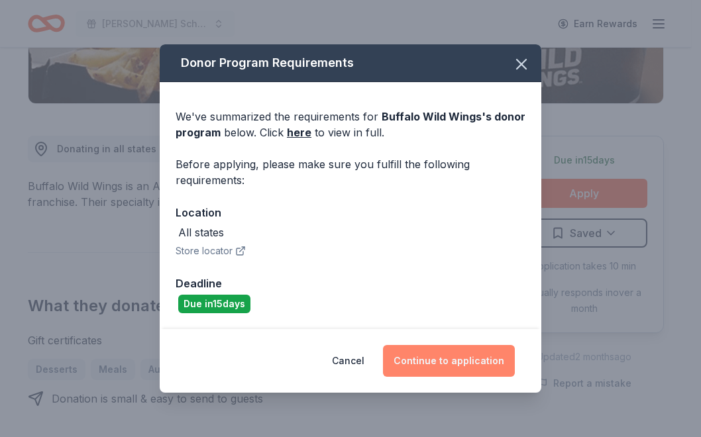
click at [445, 356] on button "Continue to application" at bounding box center [449, 361] width 132 height 32
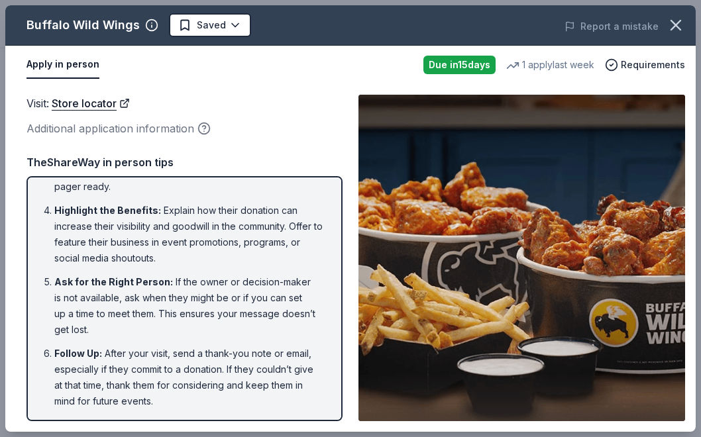
scroll to position [0, 0]
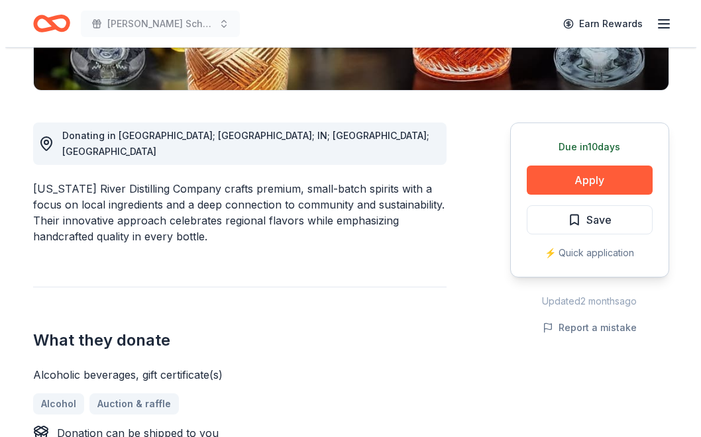
scroll to position [229, 0]
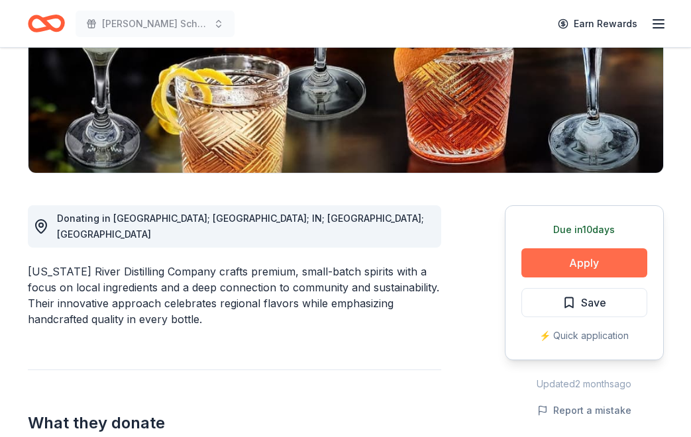
click at [581, 264] on button "Apply" at bounding box center [584, 262] width 126 height 29
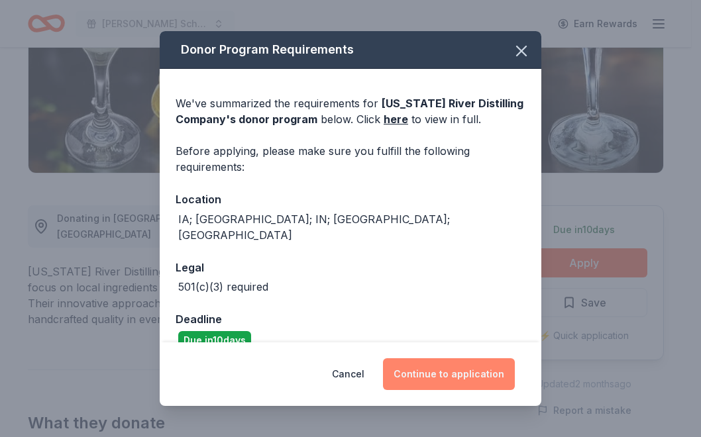
click at [443, 370] on button "Continue to application" at bounding box center [449, 374] width 132 height 32
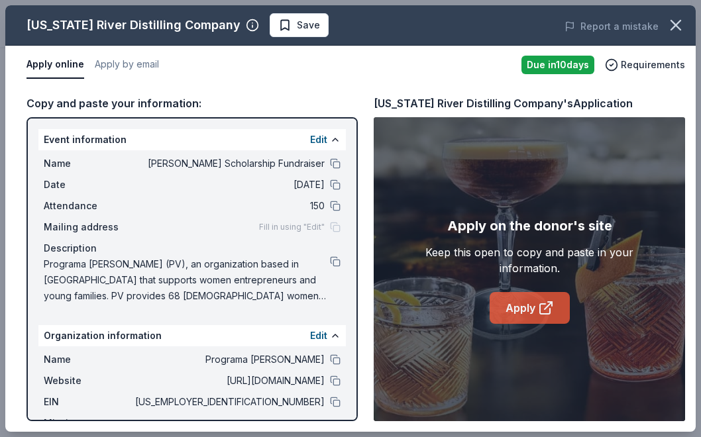
click at [510, 294] on link "Apply" at bounding box center [530, 308] width 80 height 32
click at [248, 25] on icon "button" at bounding box center [252, 25] width 13 height 13
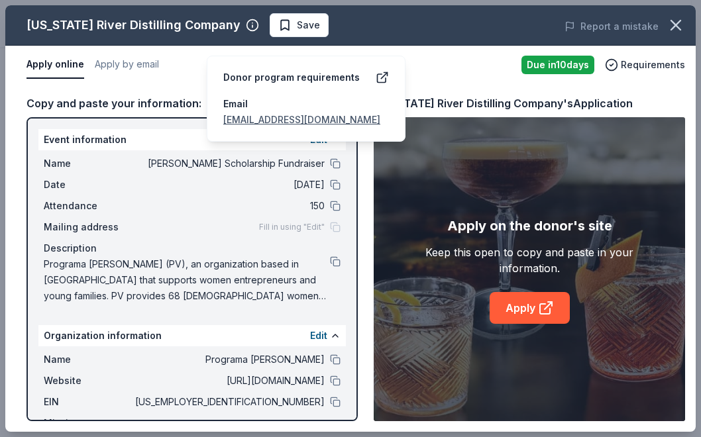
click at [168, 29] on div "Mississippi River Distilling Company" at bounding box center [134, 25] width 214 height 21
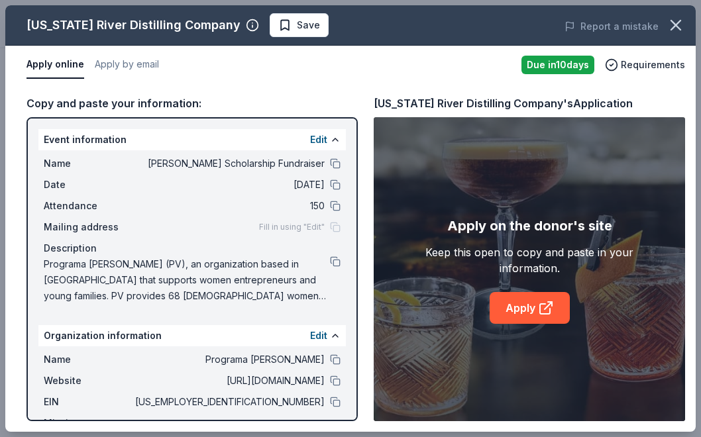
drag, startPoint x: 28, startPoint y: 26, endPoint x: 207, endPoint y: 33, distance: 179.0
click at [207, 33] on div "Mississippi River Distilling Company" at bounding box center [134, 25] width 214 height 21
drag, startPoint x: 373, startPoint y: 103, endPoint x: 479, endPoint y: 105, distance: 106.0
click at [479, 105] on div "Copy and paste your information: Event information Edit Name Betty Jane Boyd Sc…" at bounding box center [350, 258] width 690 height 348
click at [284, 32] on span "Save" at bounding box center [299, 25] width 42 height 16
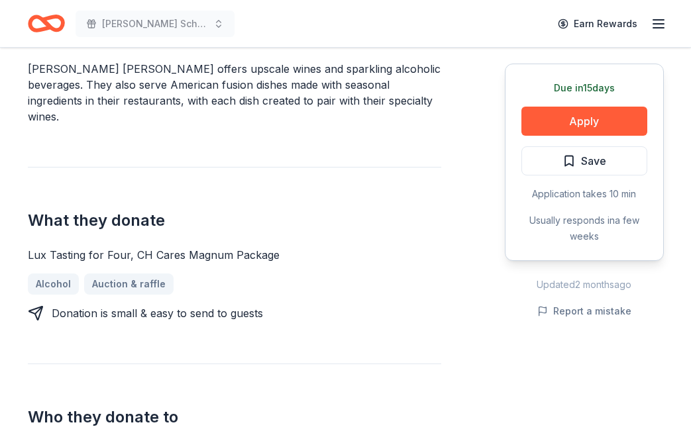
scroll to position [474, 0]
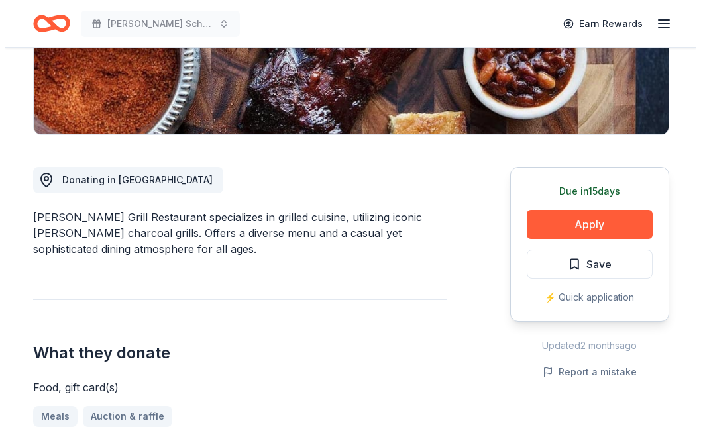
scroll to position [269, 0]
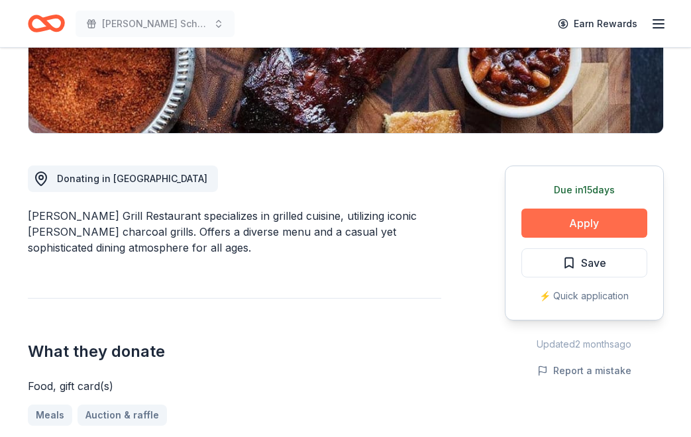
click at [598, 221] on button "Apply" at bounding box center [584, 223] width 126 height 29
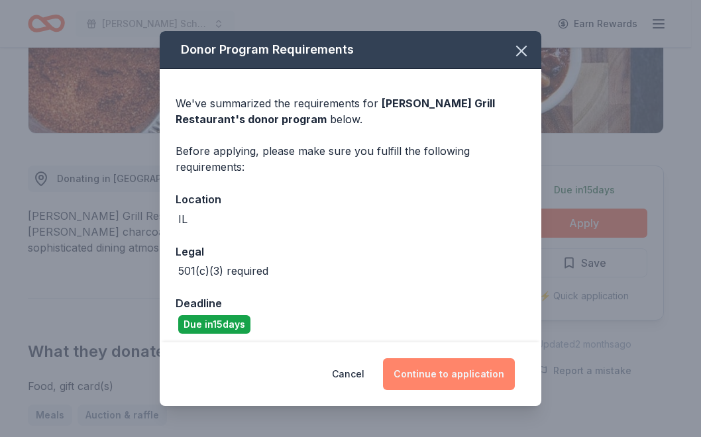
click at [453, 360] on button "Continue to application" at bounding box center [449, 374] width 132 height 32
